Goal: Task Accomplishment & Management: Manage account settings

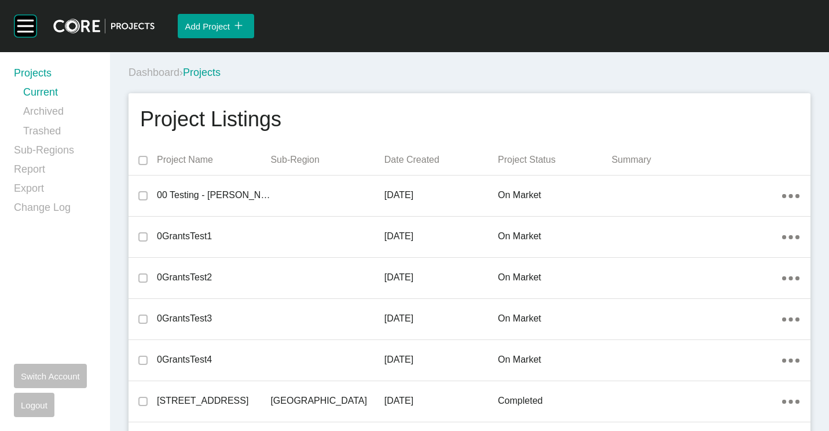
scroll to position [3967, 0]
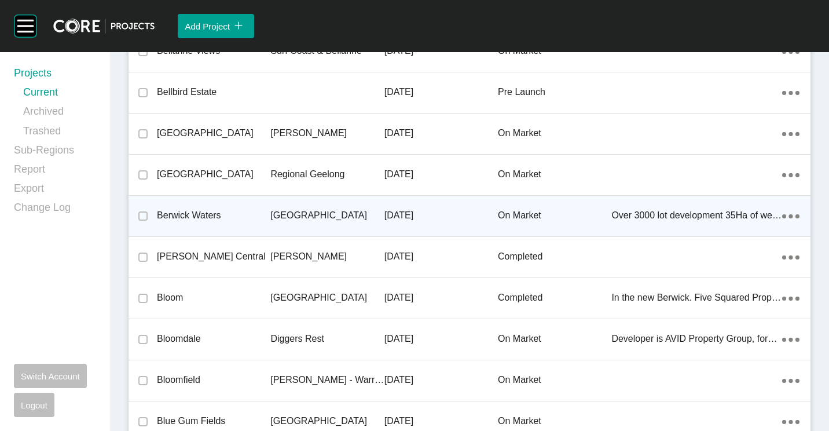
click at [273, 204] on div "[GEOGRAPHIC_DATA]" at bounding box center [326, 215] width 113 height 36
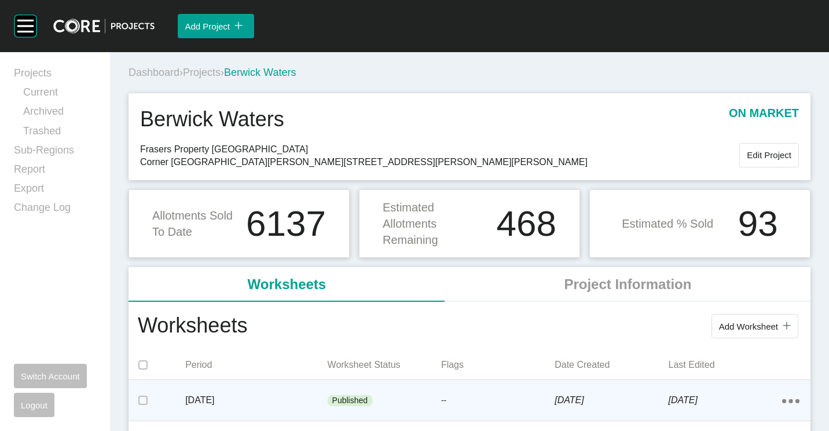
click at [310, 388] on div "[DATE]" at bounding box center [256, 400] width 142 height 36
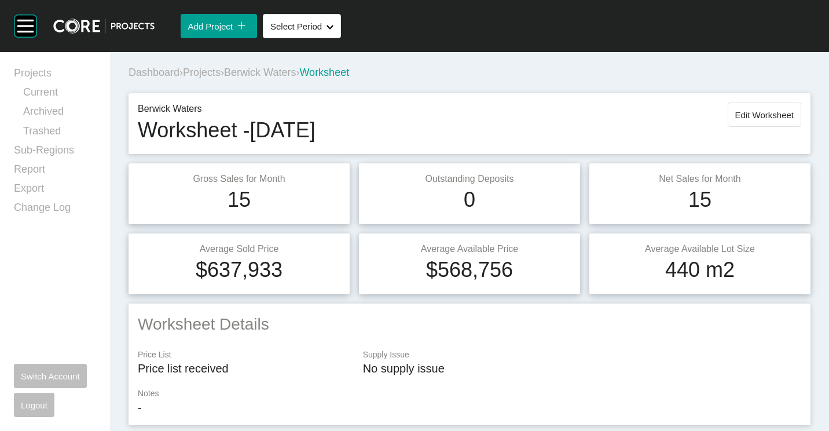
click at [220, 71] on span "Projects" at bounding box center [202, 73] width 38 height 12
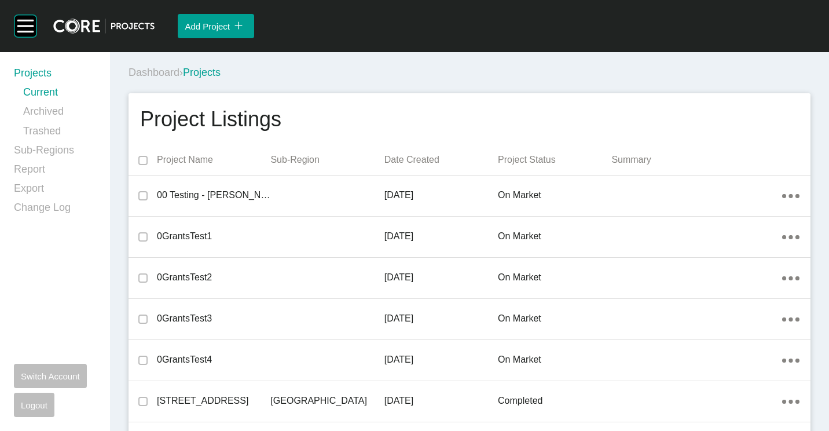
scroll to position [3967, 0]
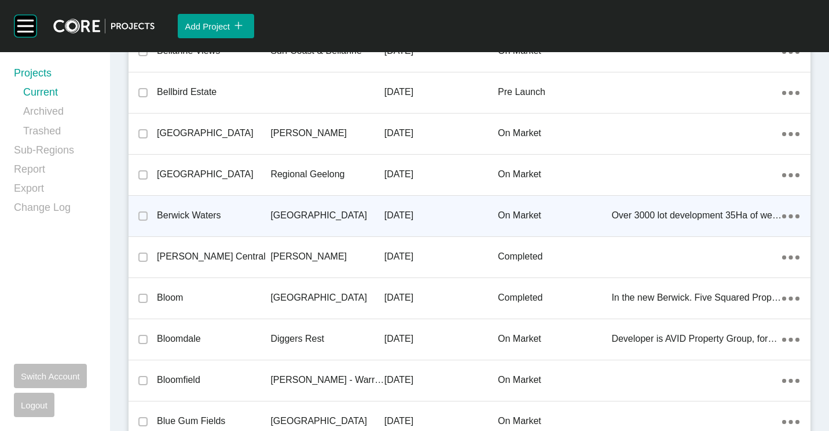
click at [236, 210] on p "Berwick Waters" at bounding box center [213, 215] width 113 height 13
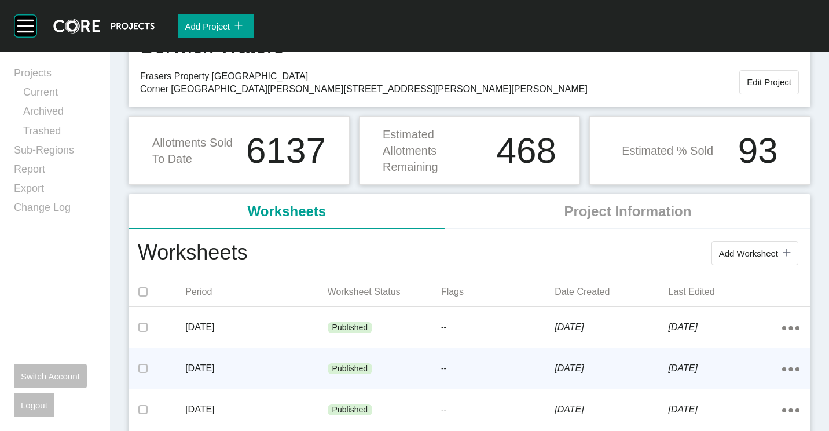
scroll to position [116, 0]
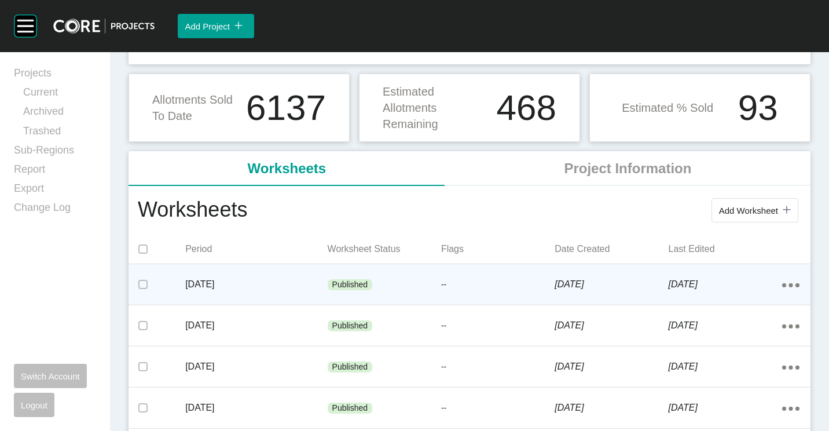
click at [497, 295] on div "--" at bounding box center [497, 284] width 113 height 35
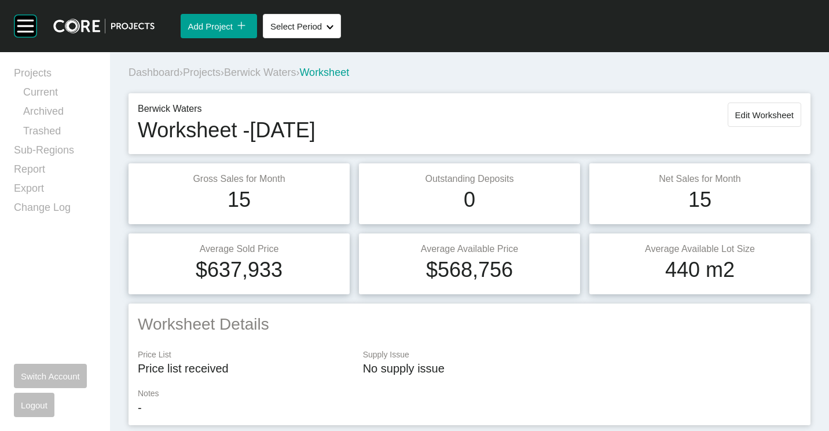
click at [742, 110] on span "Edit Worksheet" at bounding box center [764, 115] width 58 height 10
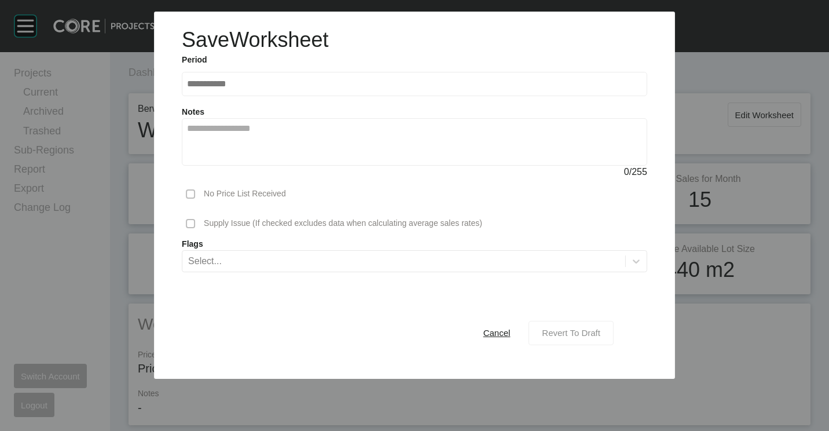
click at [570, 342] on button "Revert To Draft" at bounding box center [571, 332] width 85 height 24
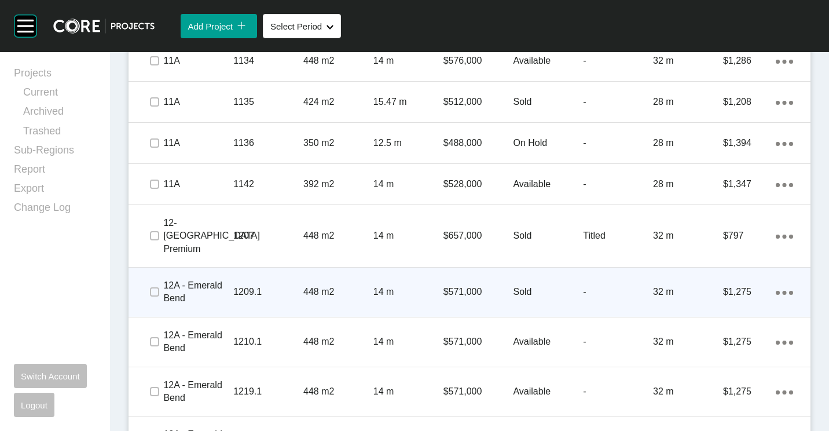
scroll to position [1333, 0]
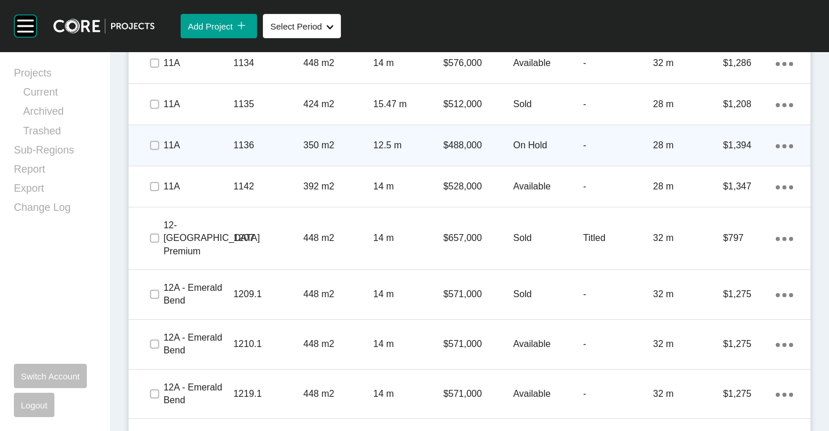
click at [514, 140] on p "On Hold" at bounding box center [548, 145] width 70 height 13
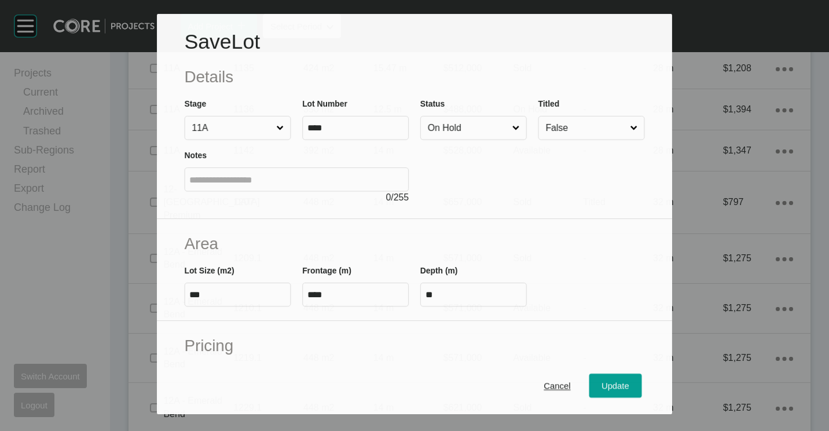
scroll to position [1297, 0]
click at [475, 124] on input "On Hold" at bounding box center [468, 127] width 85 height 23
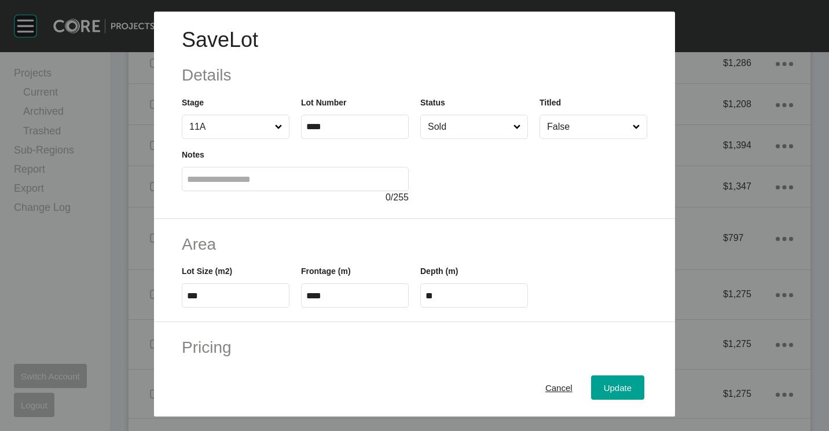
drag, startPoint x: 593, startPoint y: 389, endPoint x: 568, endPoint y: 344, distance: 51.1
click at [601, 389] on div "Update" at bounding box center [618, 388] width 34 height 16
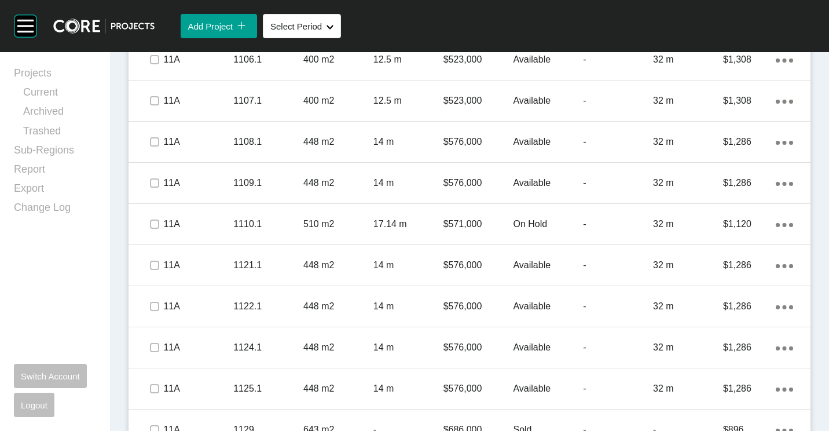
scroll to position [812, 0]
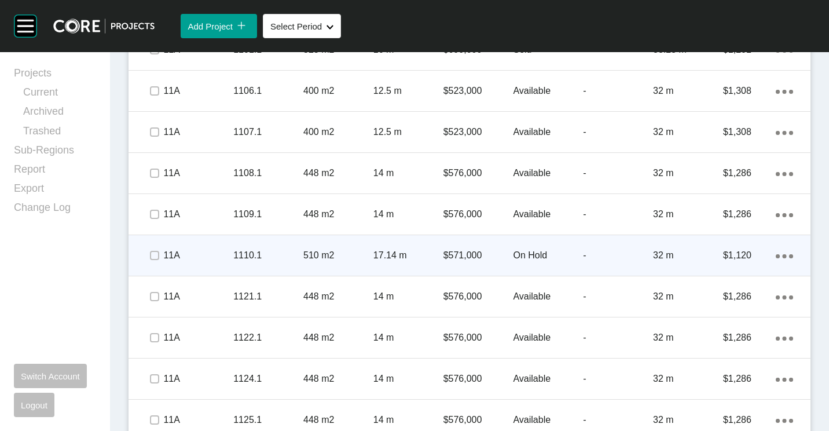
click at [430, 251] on p "17.14 m" at bounding box center [408, 255] width 70 height 13
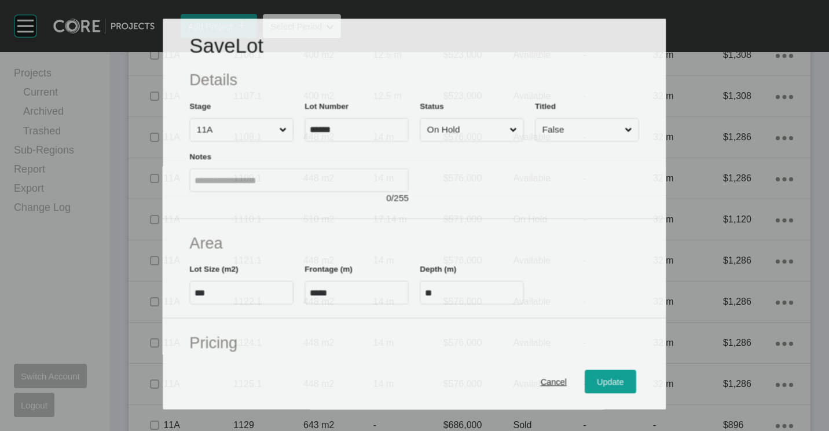
scroll to position [776, 0]
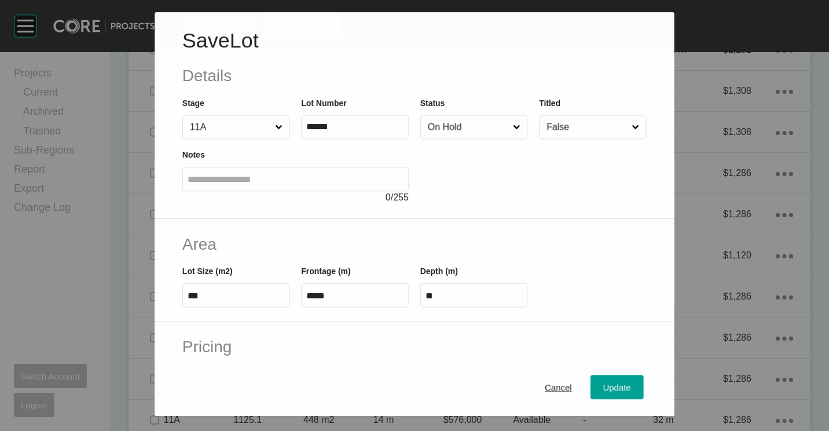
click at [488, 128] on input "On Hold" at bounding box center [468, 126] width 85 height 23
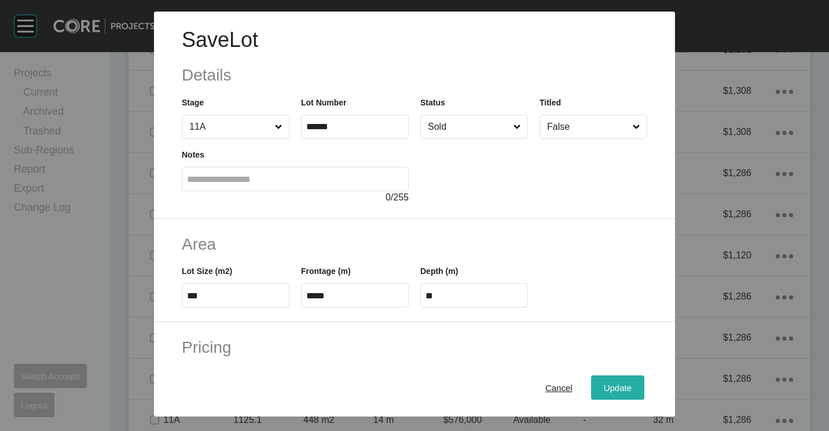
click at [604, 380] on div "Update" at bounding box center [618, 388] width 34 height 16
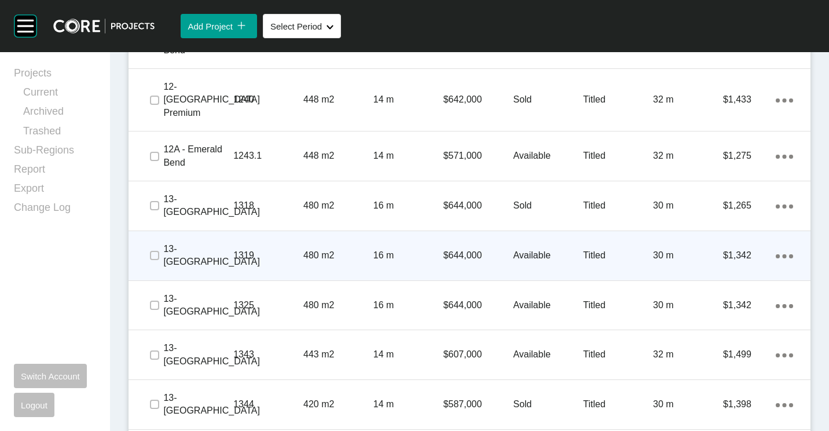
scroll to position [1796, 0]
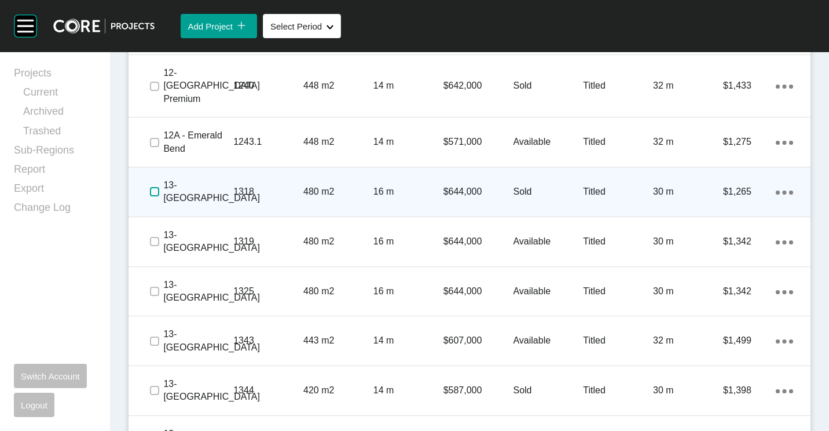
click at [150, 187] on label at bounding box center [154, 191] width 9 height 9
click at [152, 187] on label at bounding box center [154, 191] width 9 height 9
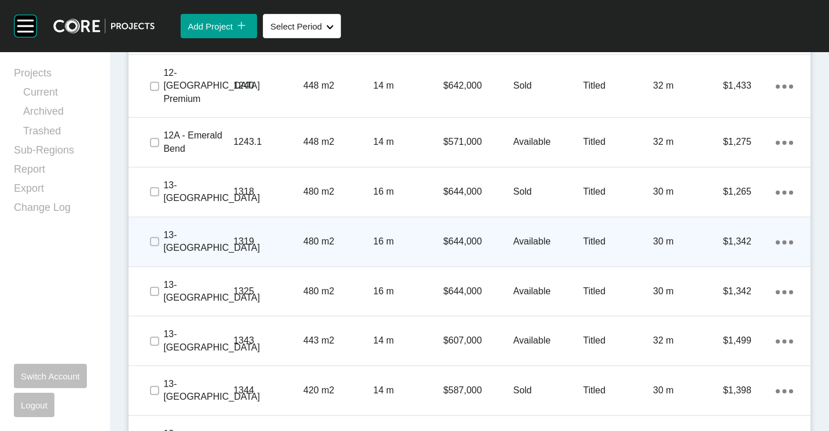
click at [148, 233] on span at bounding box center [154, 241] width 17 height 17
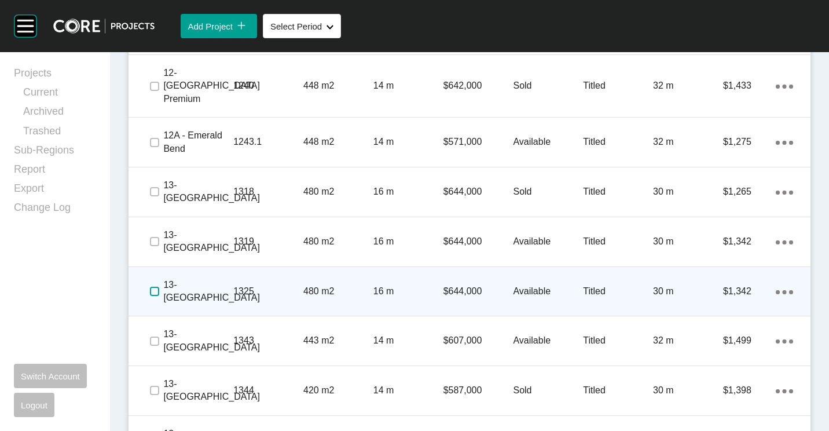
click at [151, 287] on label at bounding box center [154, 291] width 9 height 9
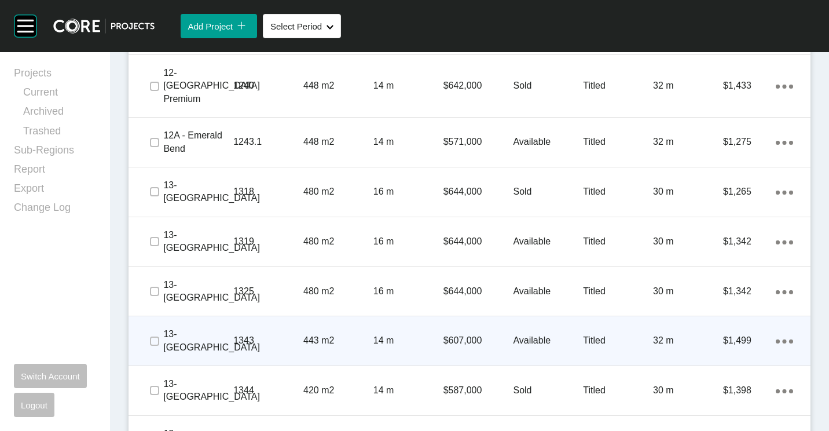
click at [160, 332] on span at bounding box center [154, 340] width 17 height 17
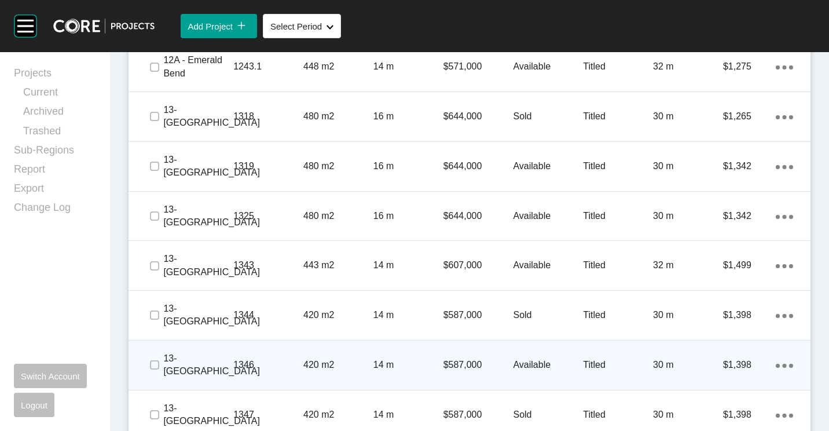
scroll to position [1912, 0]
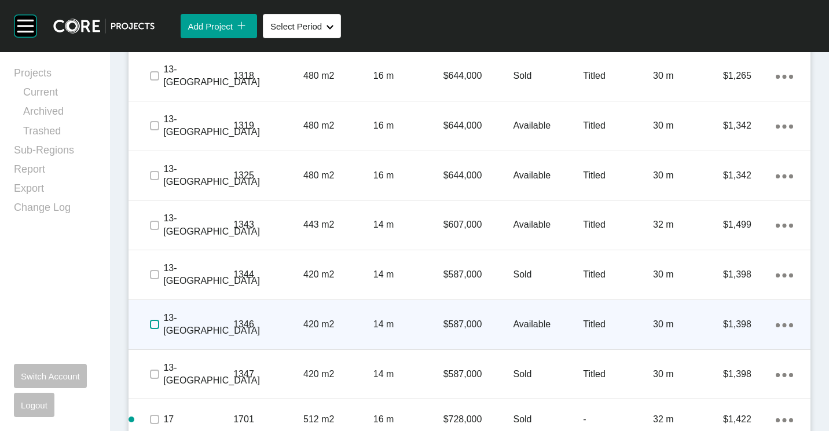
click at [150, 320] on label at bounding box center [154, 324] width 9 height 9
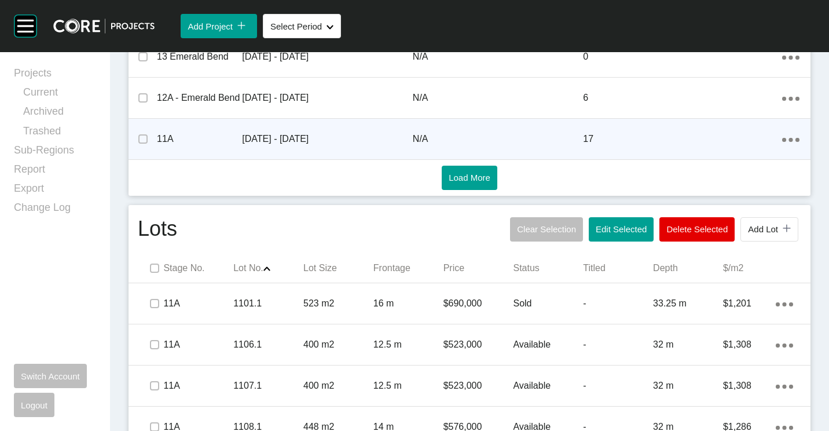
scroll to position [522, 0]
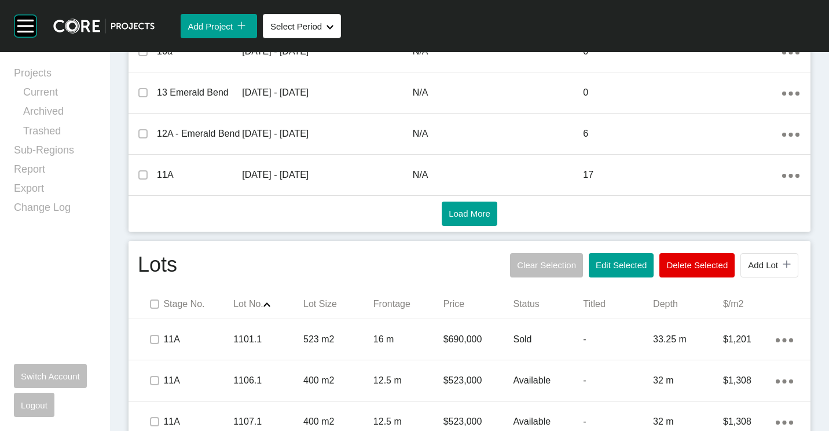
drag, startPoint x: 611, startPoint y: 255, endPoint x: 608, endPoint y: 250, distance: 6.0
click at [611, 255] on button "Edit Selected" at bounding box center [621, 265] width 65 height 24
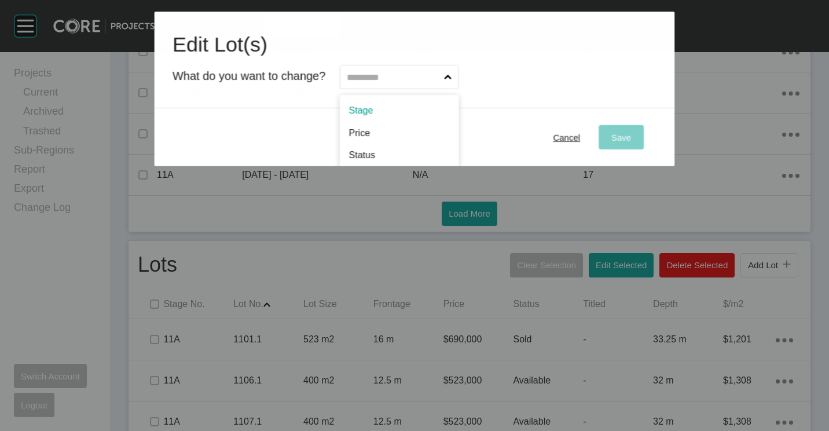
click at [375, 77] on input "text" at bounding box center [393, 76] width 97 height 23
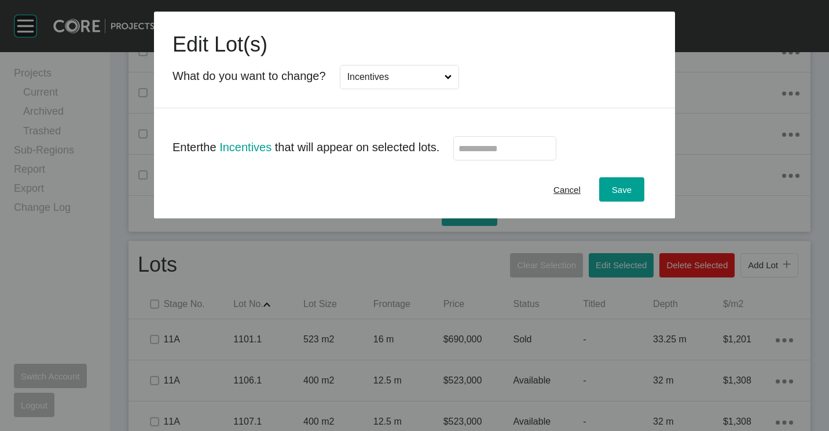
click at [509, 148] on input "text" at bounding box center [505, 149] width 93 height 10
type input "******"
click at [618, 193] on span "Save" at bounding box center [622, 190] width 20 height 10
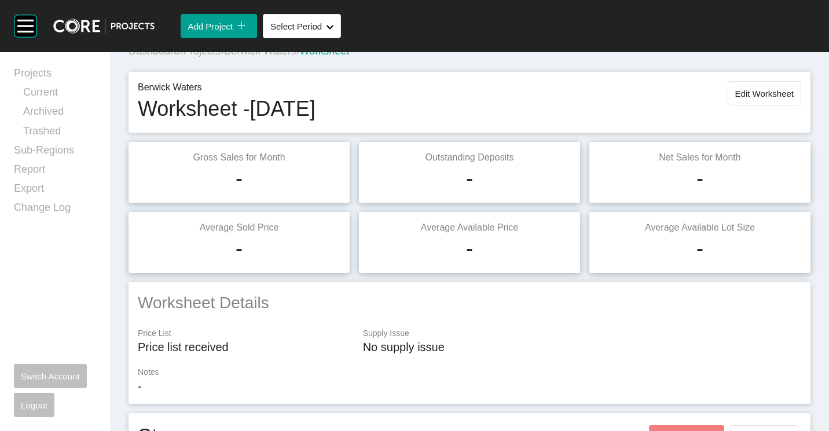
scroll to position [0, 0]
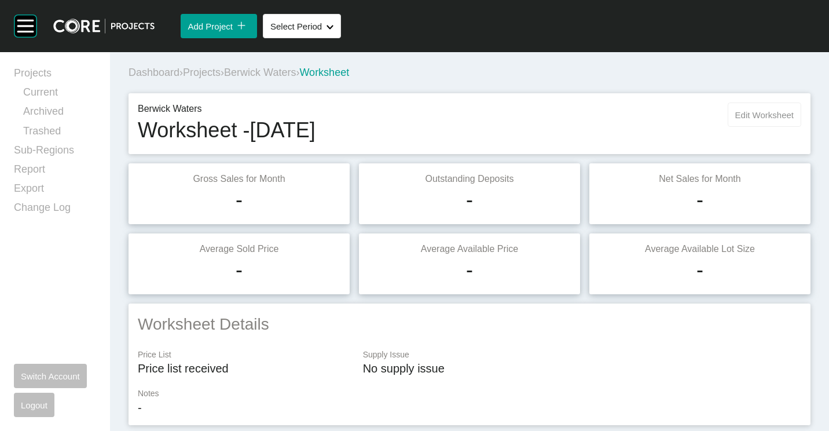
click at [753, 122] on button "Edit Worksheet" at bounding box center [765, 114] width 74 height 24
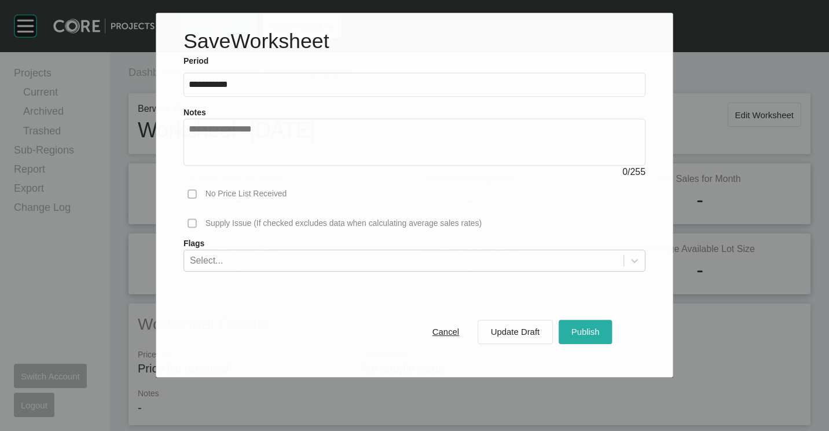
click at [580, 335] on span "Publish" at bounding box center [585, 332] width 28 height 10
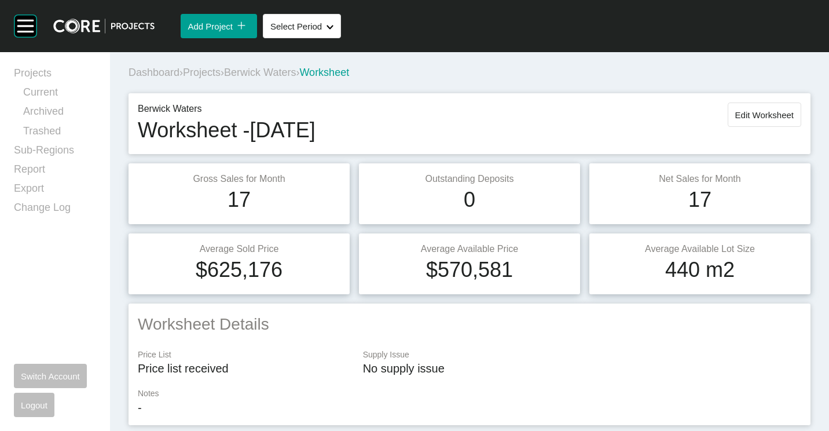
click at [191, 78] on span "Projects" at bounding box center [202, 73] width 38 height 12
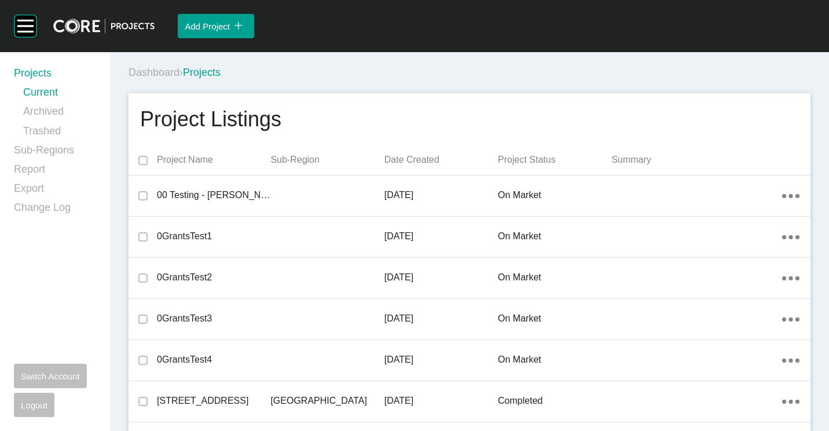
scroll to position [11325, 0]
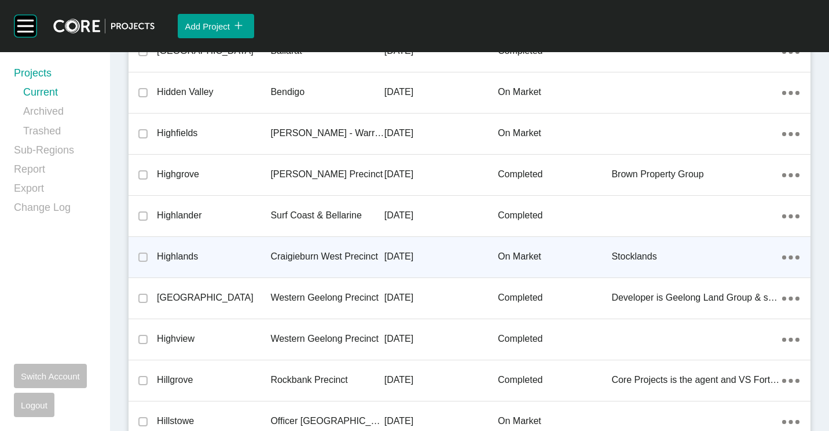
click at [305, 245] on div "Craigieburn West Precinct" at bounding box center [326, 257] width 113 height 36
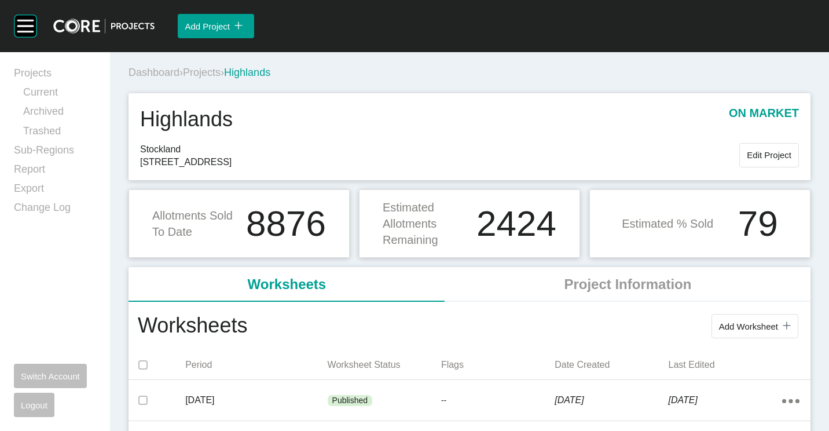
scroll to position [116, 0]
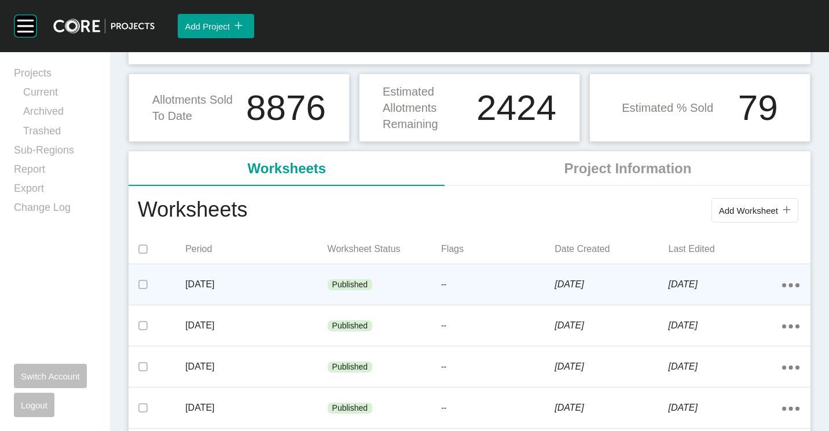
click at [381, 287] on div "Published" at bounding box center [384, 284] width 113 height 35
